Goal: Information Seeking & Learning: Learn about a topic

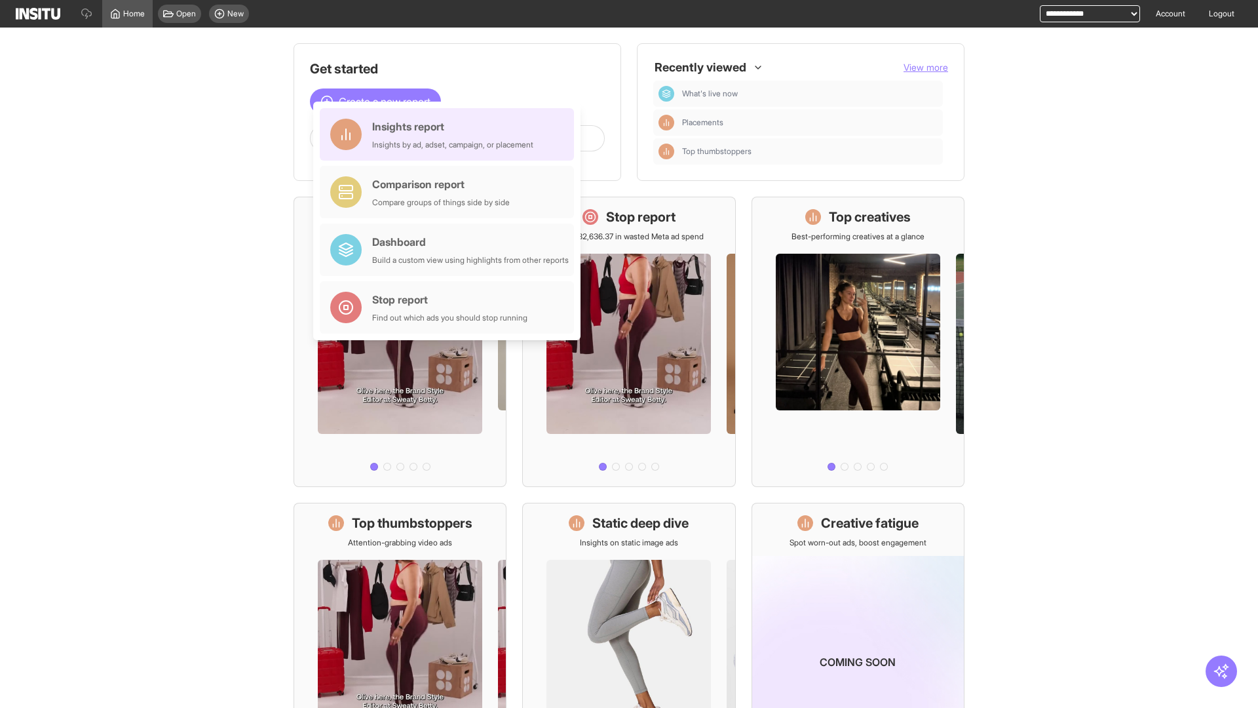
click at [450, 134] on div "Insights report Insights by ad, adset, campaign, or placement" at bounding box center [452, 134] width 161 height 31
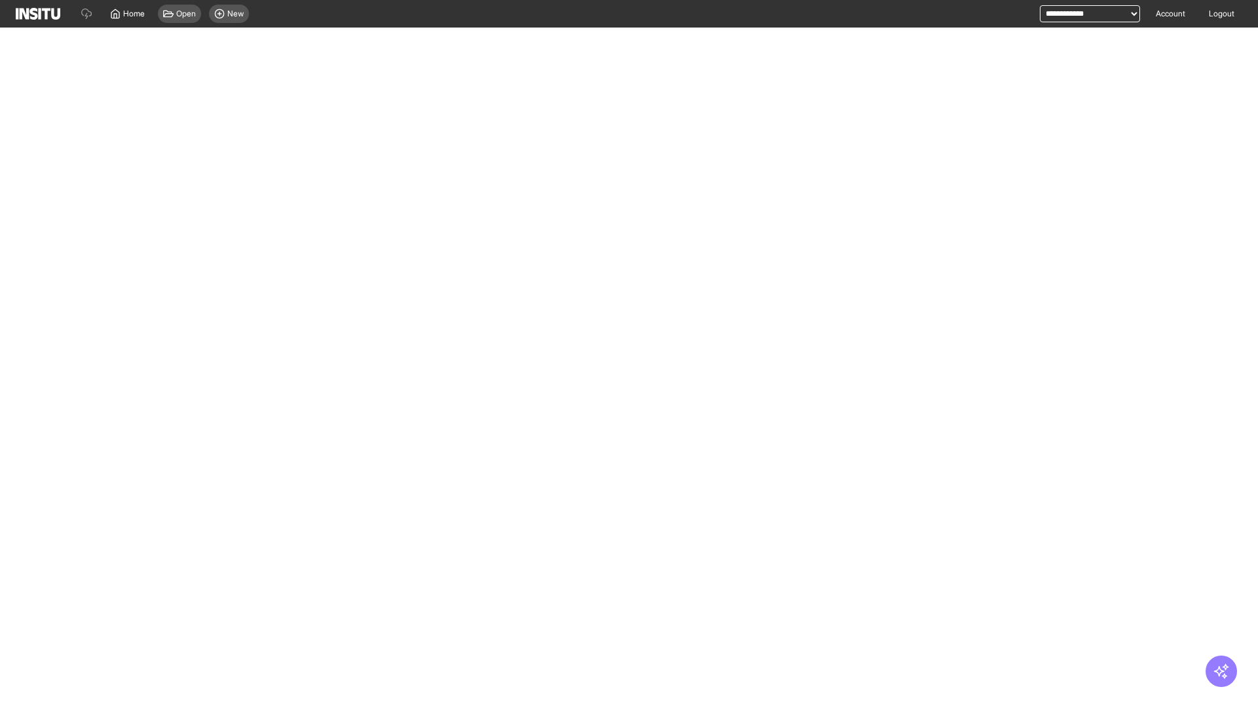
select select "**"
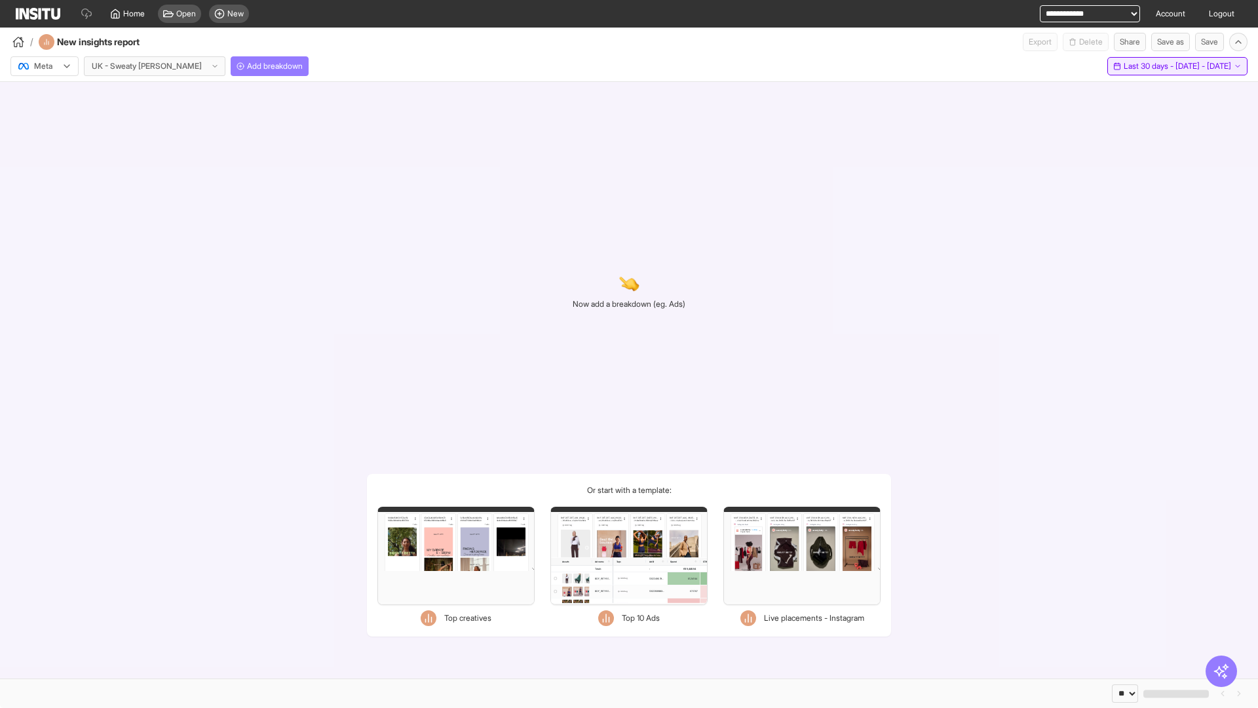
click at [1161, 66] on span "Last 30 days - [DATE] - [DATE]" at bounding box center [1177, 66] width 107 height 10
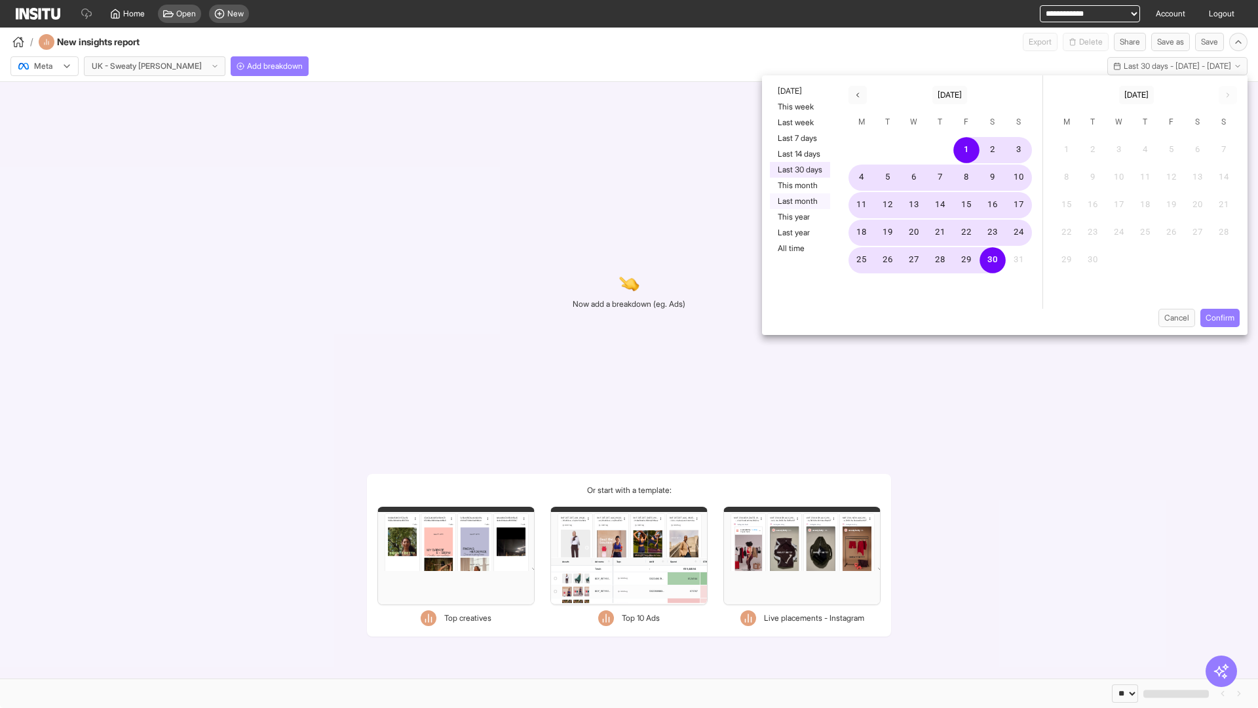
click at [799, 201] on button "Last month" at bounding box center [800, 201] width 60 height 16
